Goal: Transaction & Acquisition: Purchase product/service

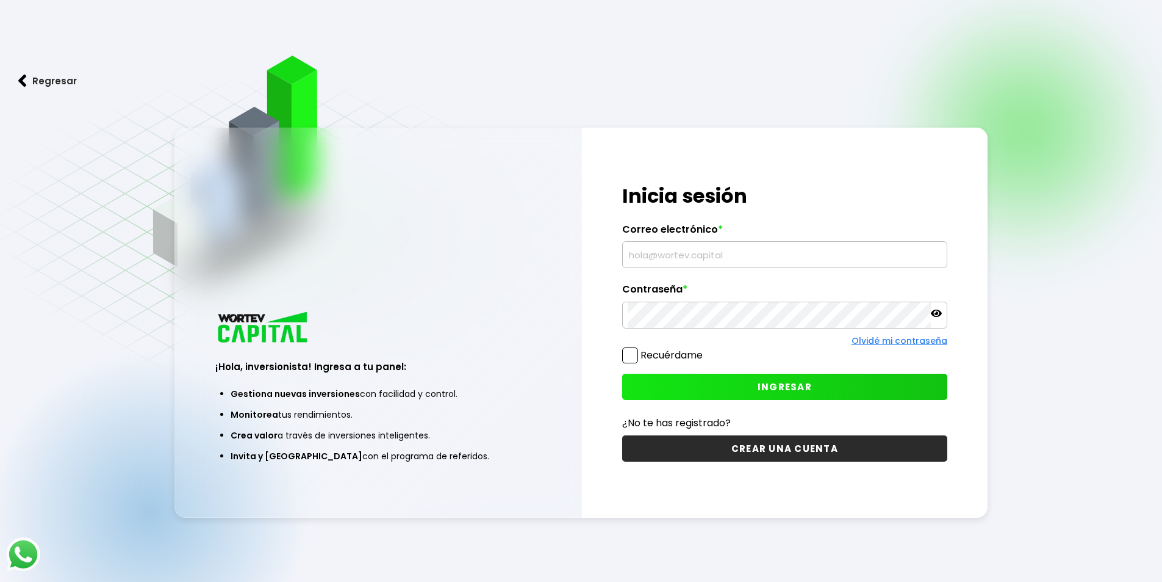
click at [653, 259] on input "text" at bounding box center [785, 255] width 314 height 26
type input "E"
type input "e"
type input "E"
type input "[EMAIL_ADDRESS][DOMAIN_NAME]"
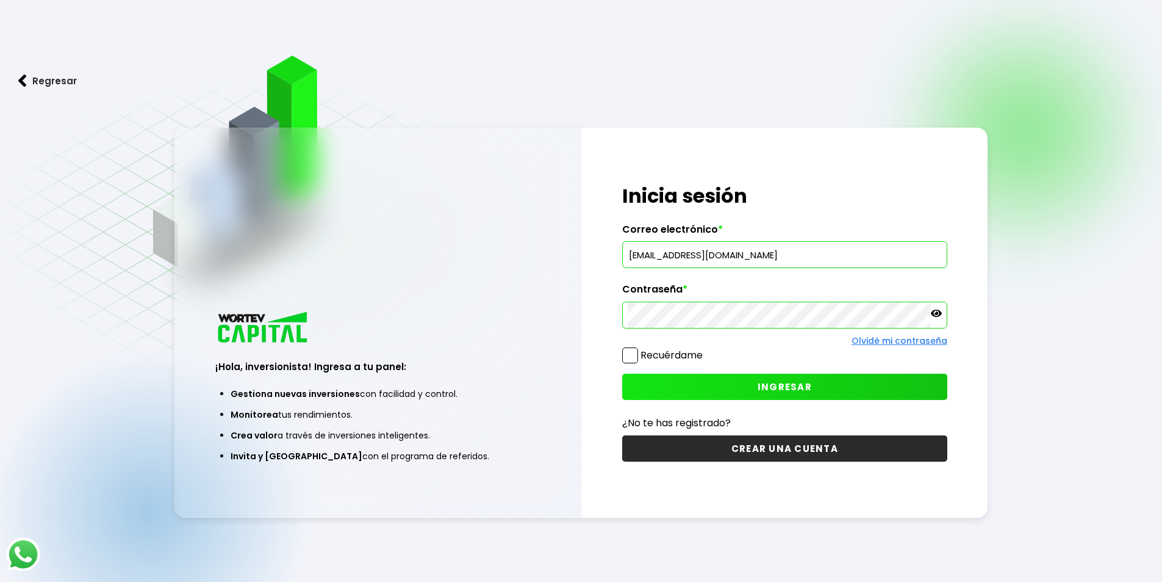
click at [774, 392] on span "INGRESAR" at bounding box center [785, 386] width 54 height 13
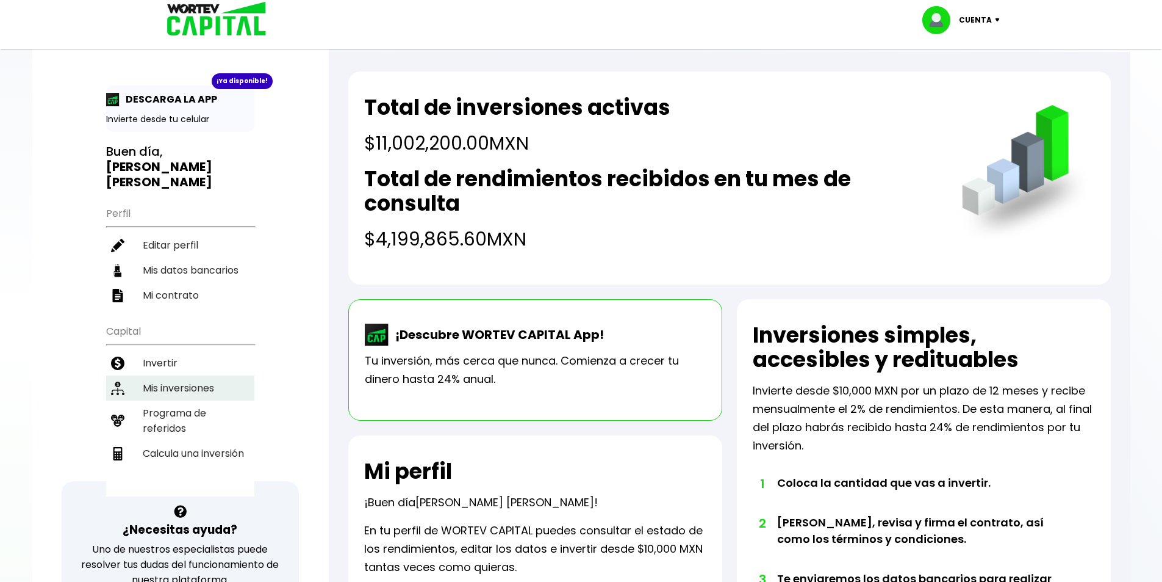
click at [164, 375] on li "Mis inversiones" at bounding box center [180, 387] width 148 height 25
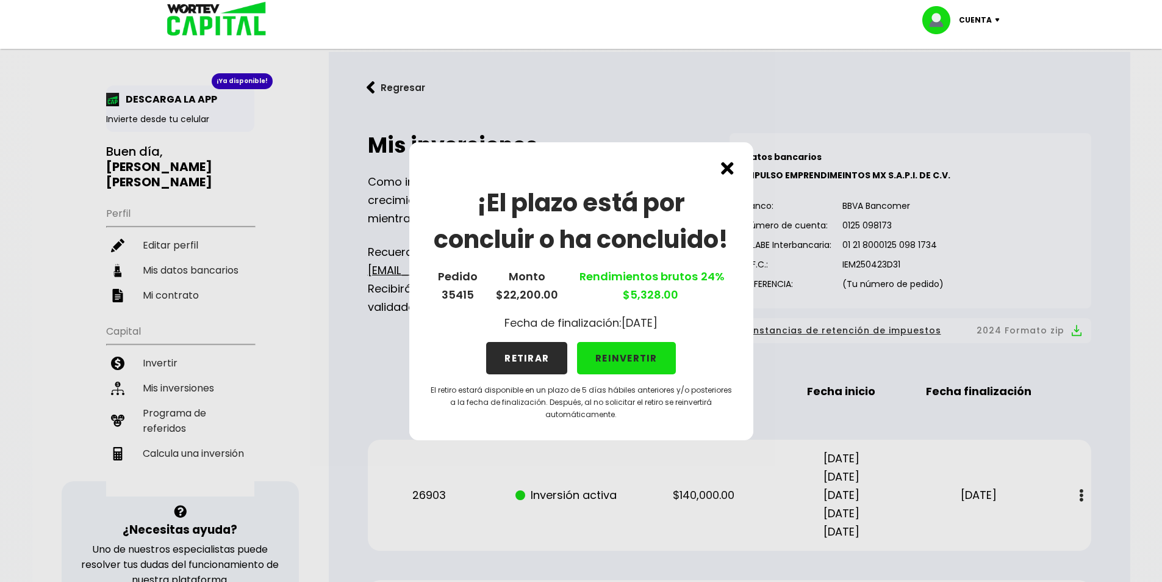
click at [523, 366] on button "RETIRAR" at bounding box center [526, 358] width 81 height 32
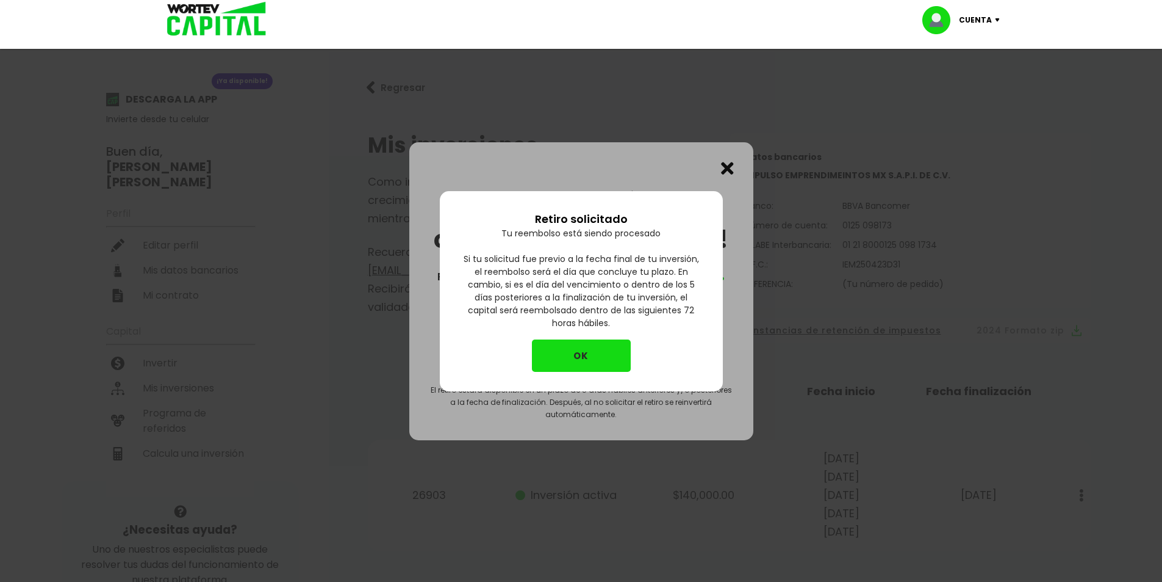
click at [577, 355] on button "OK" at bounding box center [581, 355] width 99 height 32
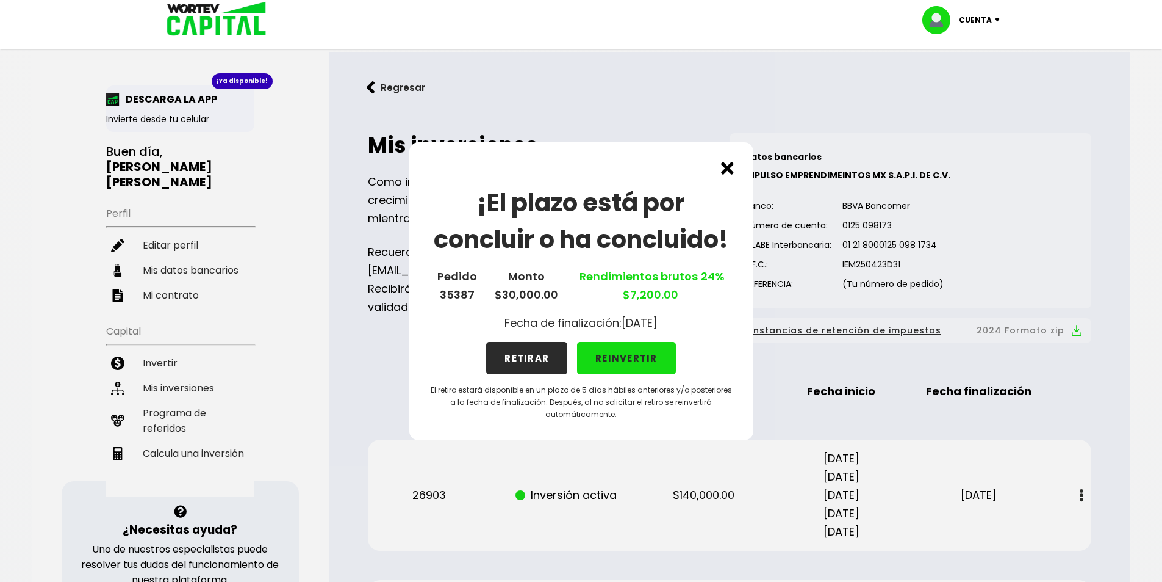
click at [537, 361] on button "RETIRAR" at bounding box center [526, 358] width 81 height 32
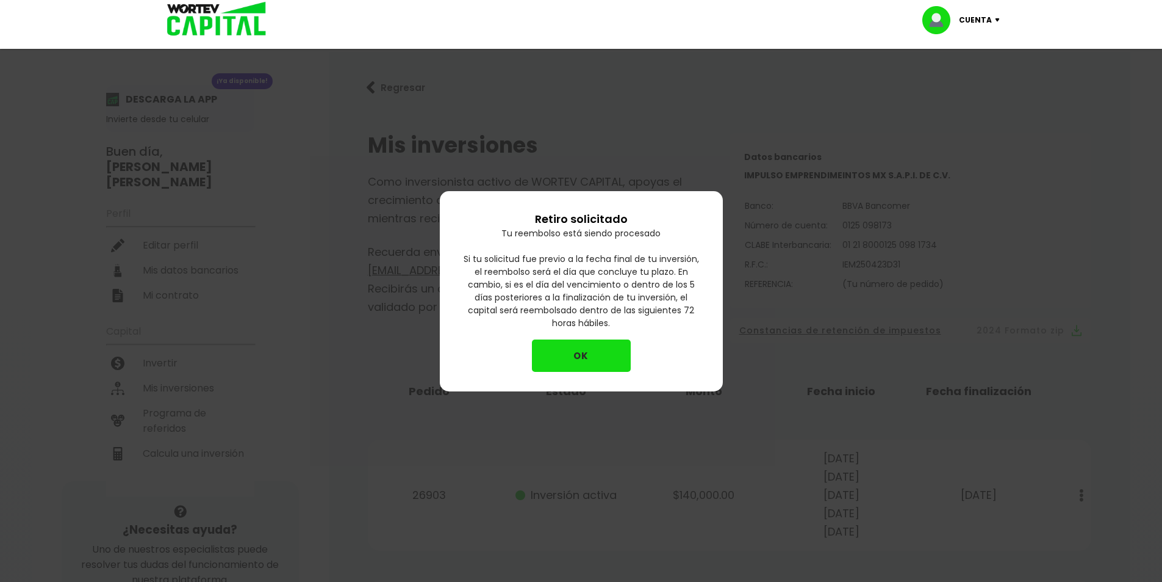
click at [586, 356] on button "OK" at bounding box center [581, 355] width 99 height 32
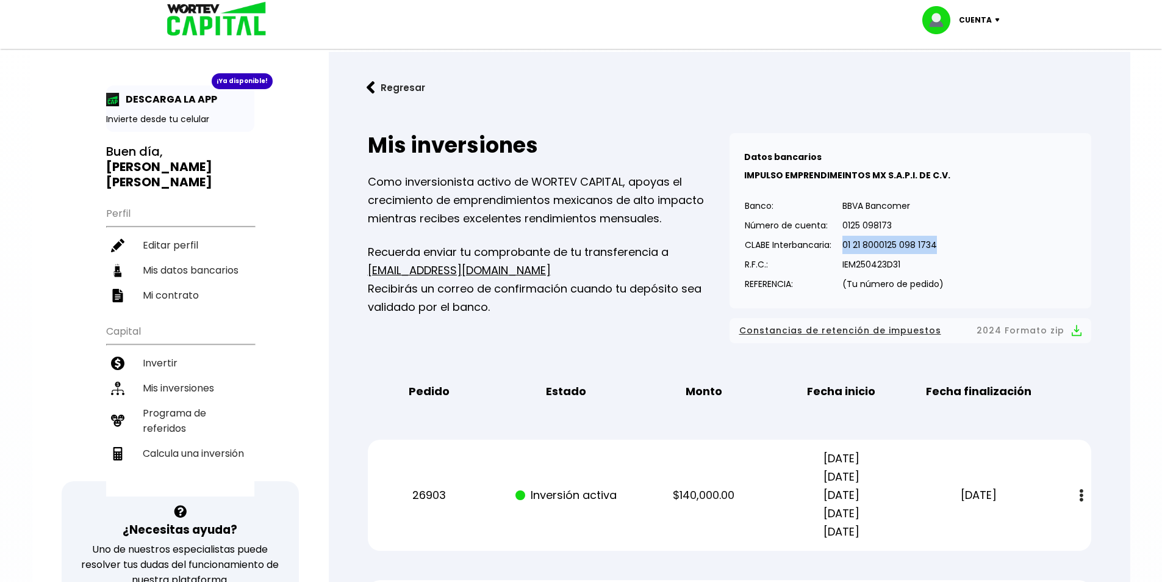
drag, startPoint x: 845, startPoint y: 243, endPoint x: 939, endPoint y: 242, distance: 94.6
click at [939, 242] on p "01 21 8000125 098 1734" at bounding box center [893, 245] width 101 height 18
copy p "01 21 8000125 098 1734"
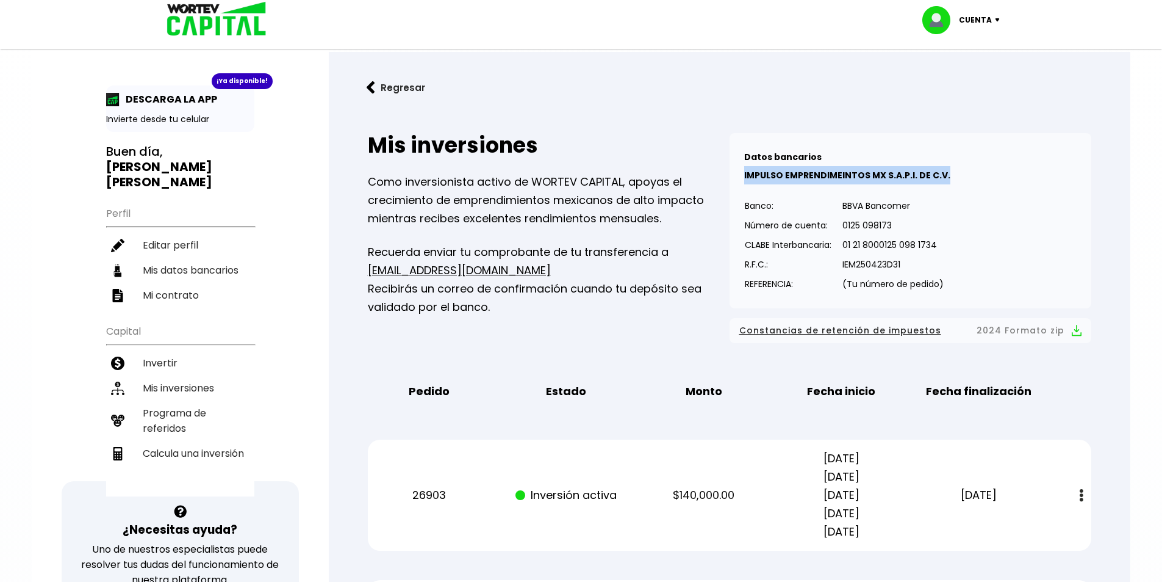
drag, startPoint x: 744, startPoint y: 176, endPoint x: 944, endPoint y: 171, distance: 199.6
click at [944, 171] on p "IMPULSO EMPRENDIMEINTOS MX S.A.P.I. DE C.V." at bounding box center [910, 175] width 333 height 18
copy b "IMPULSO EMPRENDIMEINTOS MX S.A.P.I. DE C.V."
drag, startPoint x: 843, startPoint y: 262, endPoint x: 903, endPoint y: 258, distance: 60.0
click at [903, 258] on p "IEM250423D31" at bounding box center [893, 264] width 101 height 18
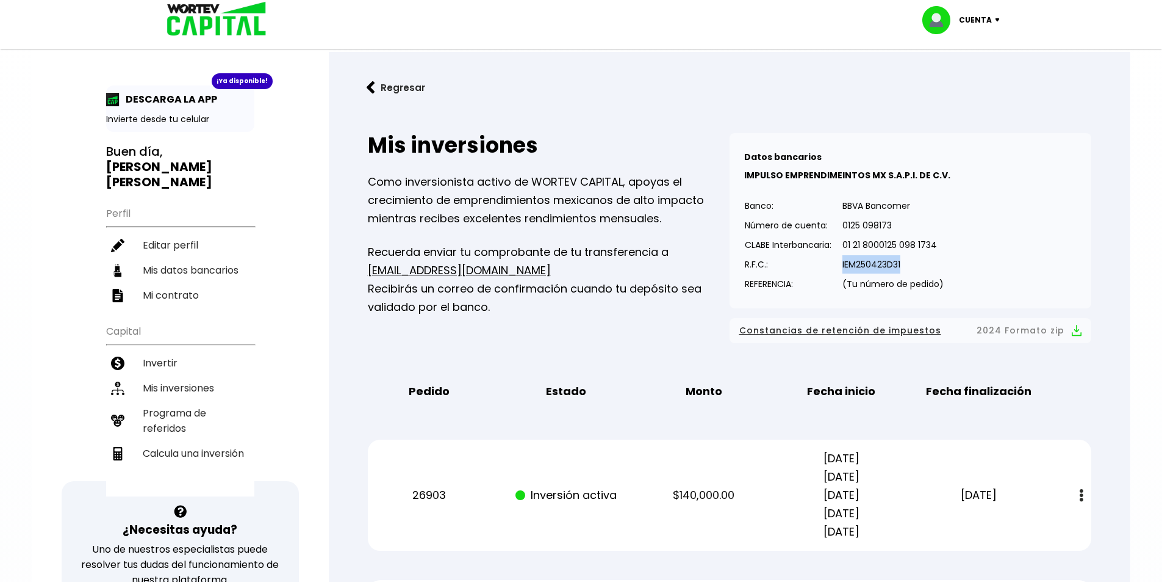
copy p "IEM250423D31"
click at [376, 88] on button "Regresar" at bounding box center [395, 87] width 95 height 32
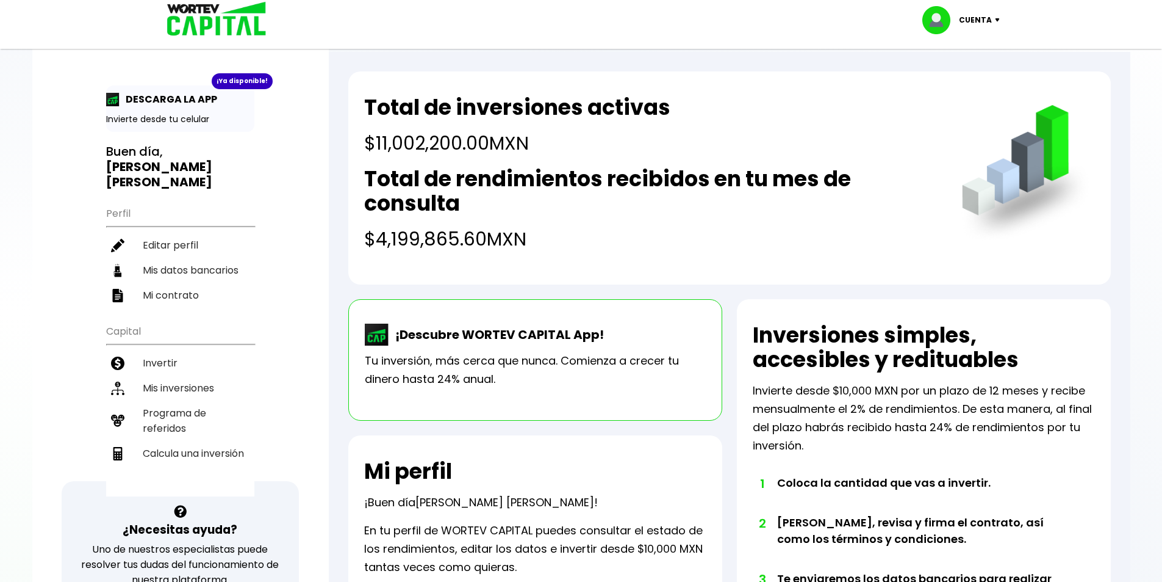
click at [991, 22] on p "Cuenta" at bounding box center [975, 20] width 33 height 18
click at [945, 80] on li "Cerrar sesión" at bounding box center [963, 81] width 98 height 25
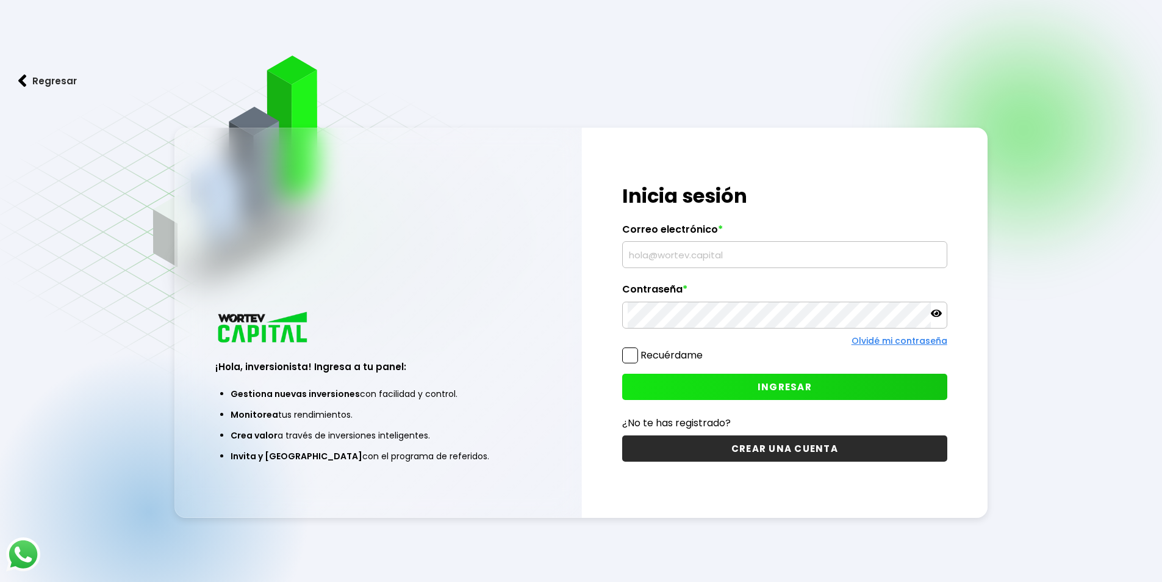
click at [698, 253] on input "text" at bounding box center [785, 255] width 314 height 26
type input "[EMAIL_ADDRESS][DOMAIN_NAME]"
click at [876, 391] on button "INGRESAR" at bounding box center [784, 386] width 325 height 26
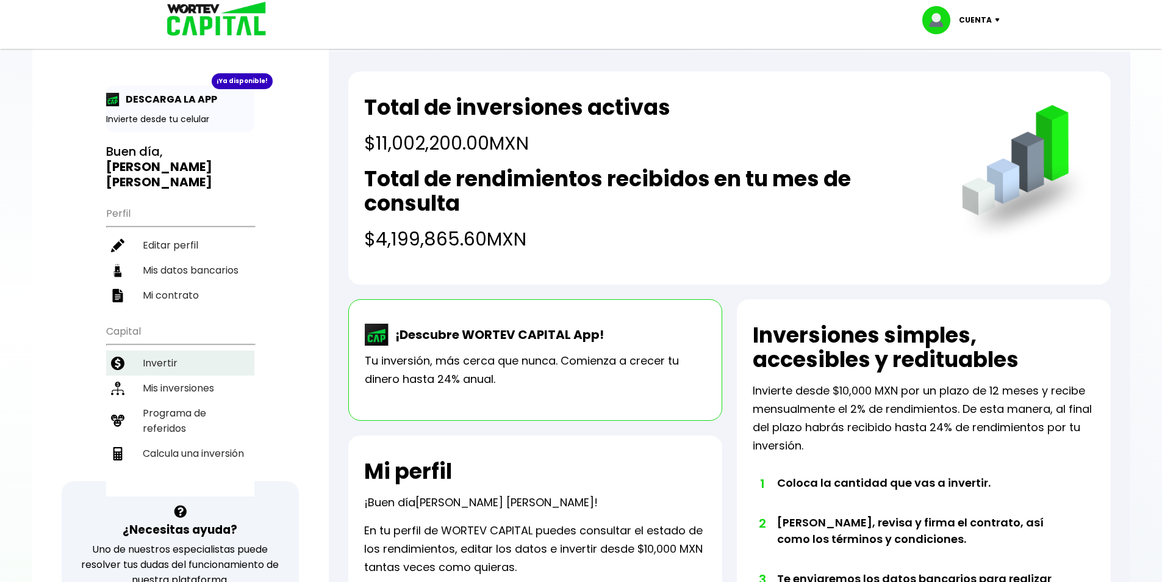
click at [176, 350] on li "Invertir" at bounding box center [180, 362] width 148 height 25
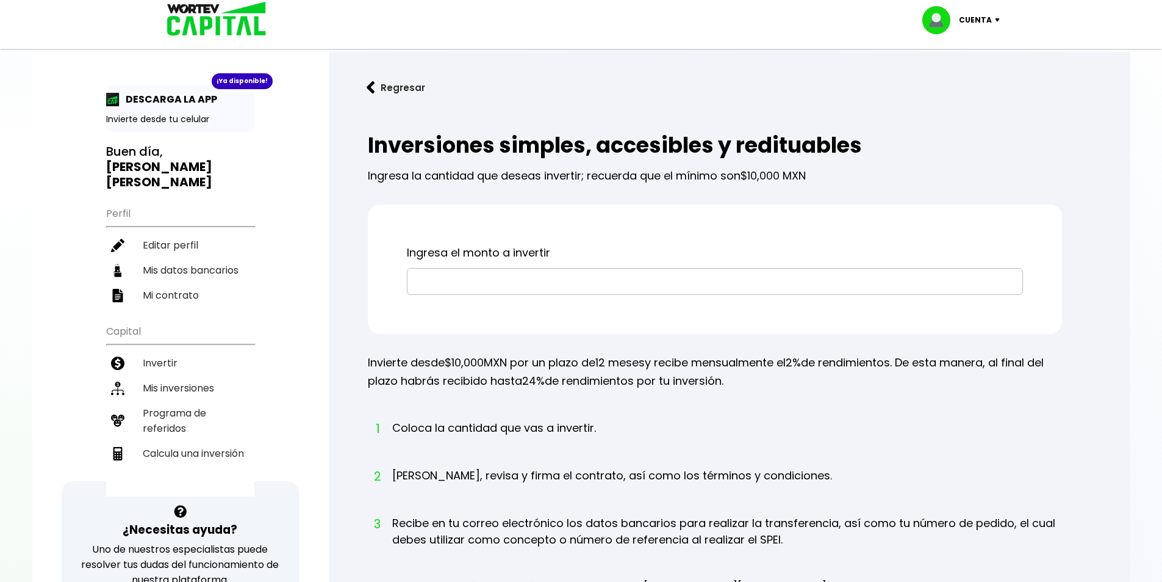
click at [463, 283] on input "text" at bounding box center [715, 281] width 605 height 26
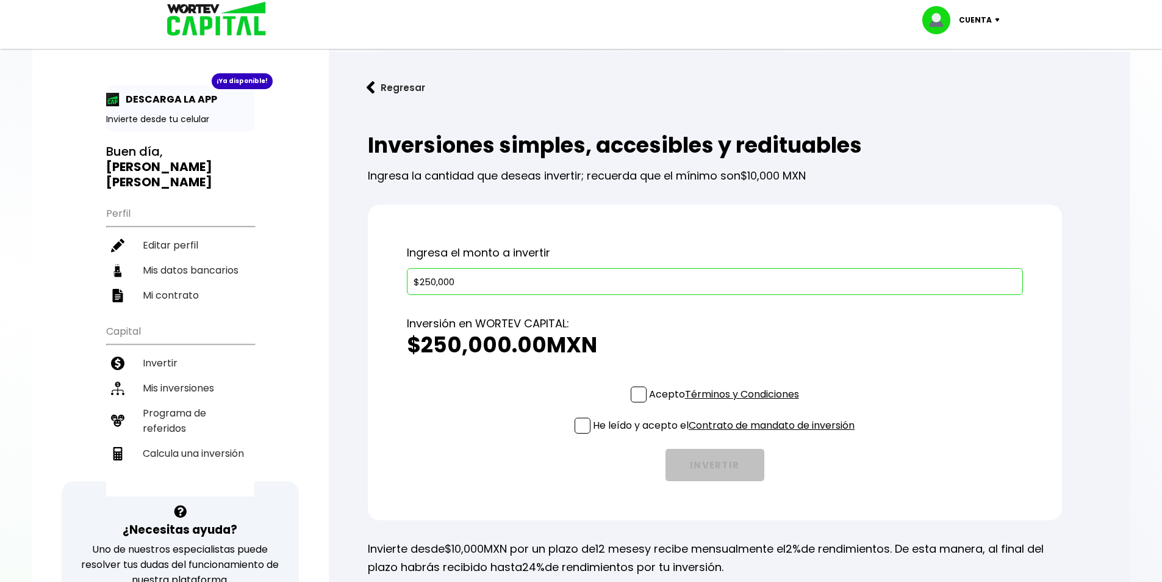
type input "$250,000"
click at [649, 394] on p "Acepto Términos y Condiciones" at bounding box center [724, 393] width 150 height 15
click at [727, 403] on input "Acepto Términos y Condiciones" at bounding box center [727, 403] width 0 height 0
click at [586, 427] on span at bounding box center [583, 425] width 16 height 16
click at [727, 434] on input "He leído y acepto el Contrato de mandato de inversión" at bounding box center [727, 434] width 0 height 0
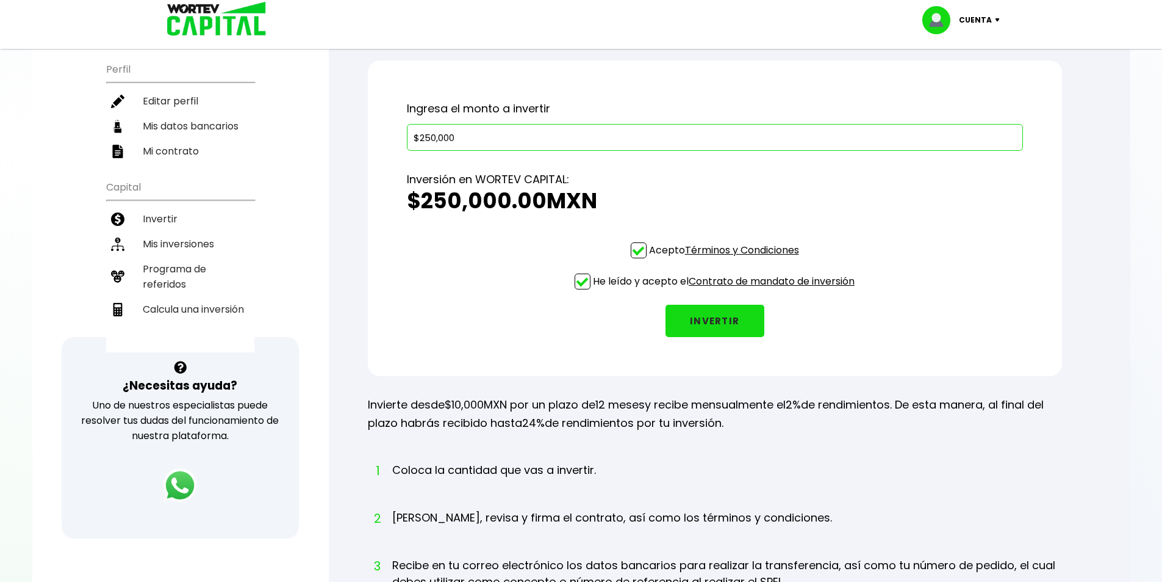
scroll to position [122, 0]
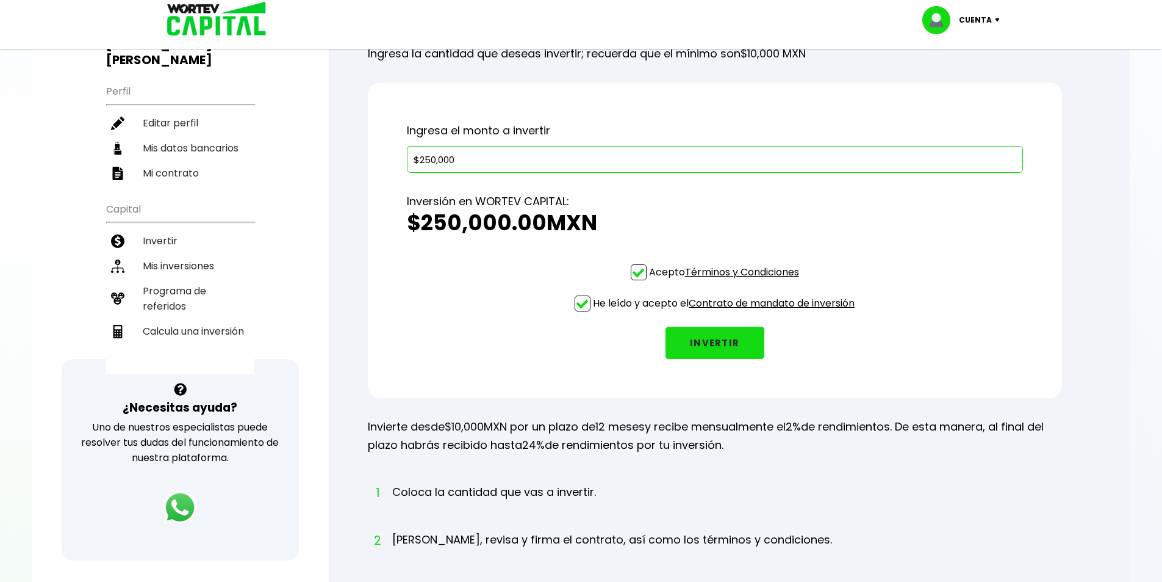
click at [722, 343] on button "INVERTIR" at bounding box center [715, 342] width 99 height 32
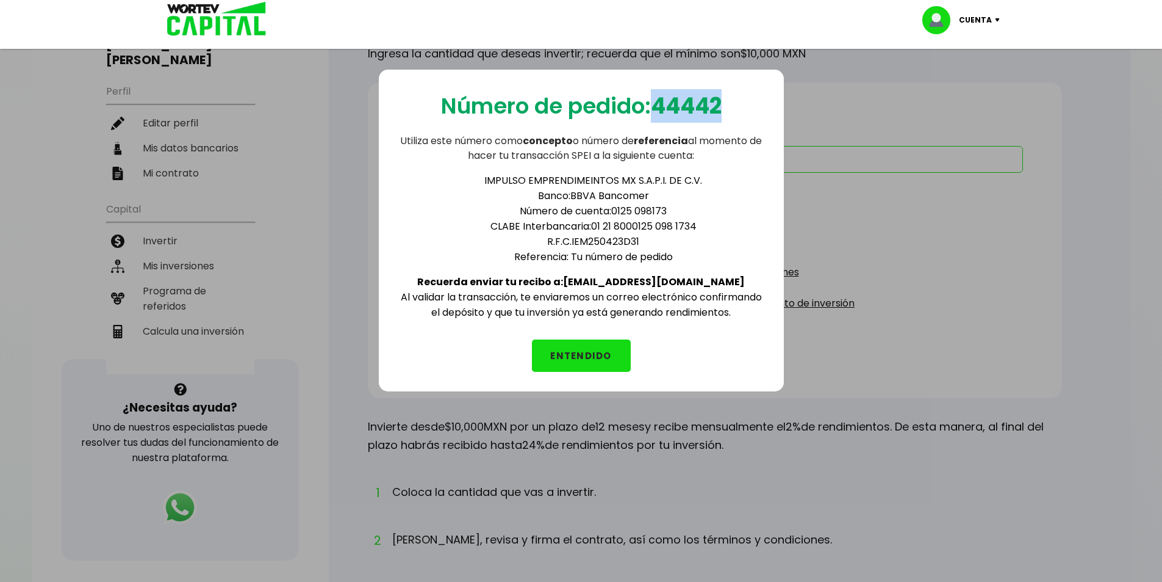
drag, startPoint x: 656, startPoint y: 105, endPoint x: 727, endPoint y: 101, distance: 71.5
click at [722, 101] on b "44442" at bounding box center [686, 105] width 71 height 31
click at [912, 232] on div "Número de pedido: 44442 Utiliza este número como concepto o número de referenci…" at bounding box center [581, 330] width 1162 height 582
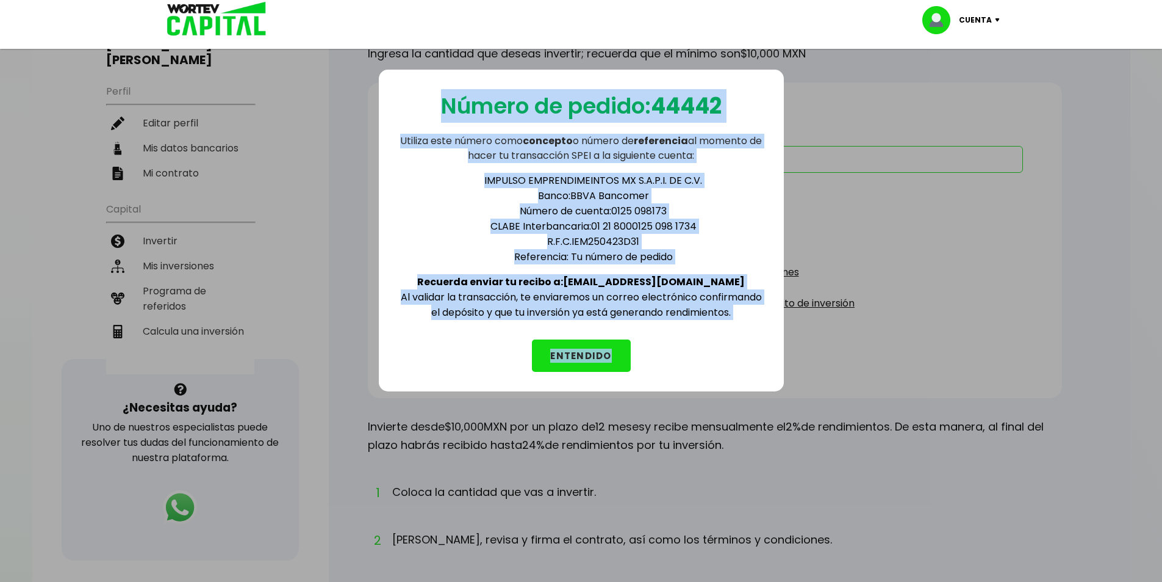
drag, startPoint x: 440, startPoint y: 105, endPoint x: 670, endPoint y: 367, distance: 348.5
click at [670, 367] on div "Número de pedido: 44442 Utiliza este número como concepto o número de referenci…" at bounding box center [581, 231] width 405 height 322
copy div "Número de pedido: 44442 Utiliza este número como concepto o número de referenci…"
click at [768, 377] on div "Número de pedido: 44442 Utiliza este número como concepto o número de referenci…" at bounding box center [581, 231] width 405 height 322
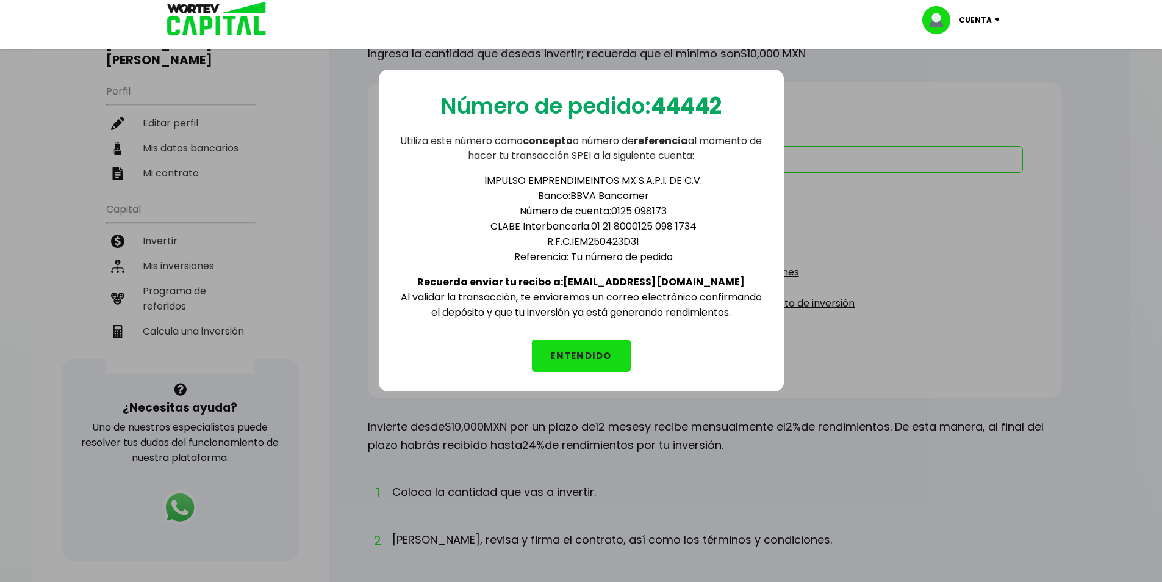
click at [575, 350] on button "ENTENDIDO" at bounding box center [581, 355] width 99 height 32
